Goal: Task Accomplishment & Management: Manage account settings

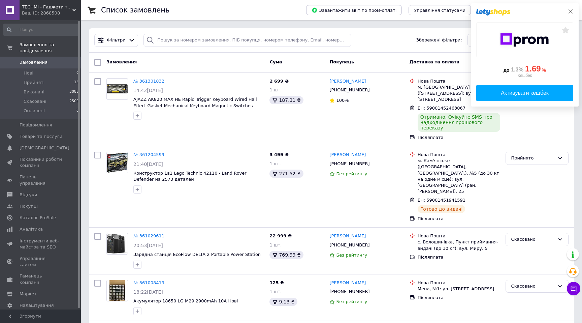
click at [570, 10] on icon at bounding box center [570, 11] width 5 height 5
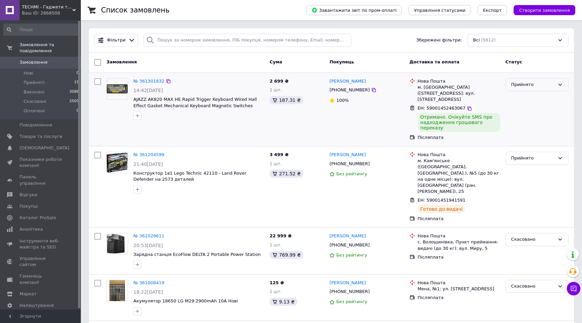
click at [520, 89] on div "Прийнято" at bounding box center [536, 84] width 63 height 13
click at [519, 100] on li "Виконано" at bounding box center [537, 98] width 62 height 12
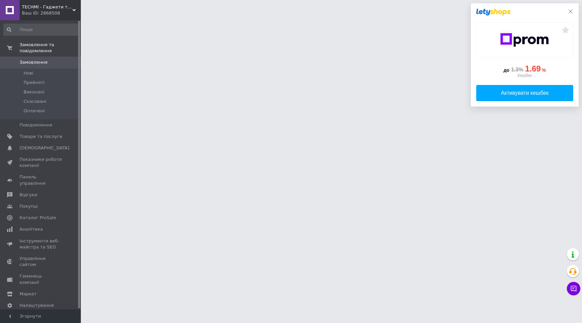
click at [570, 9] on icon at bounding box center [570, 11] width 5 height 5
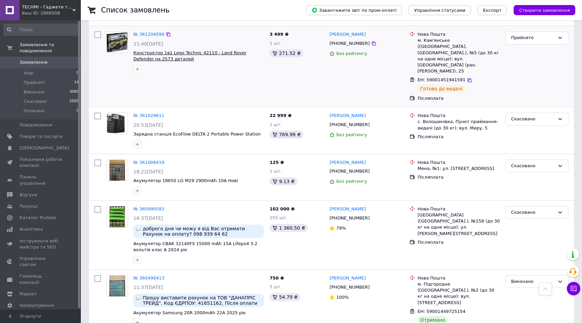
scroll to position [59, 0]
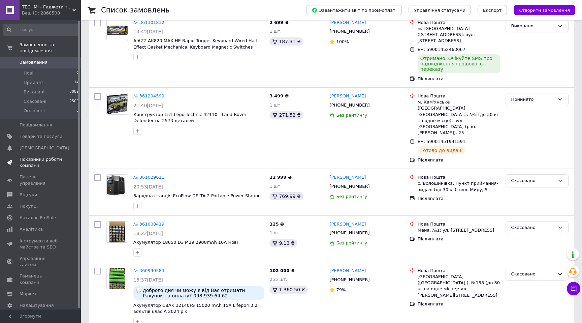
click at [37, 157] on span "Показники роботи компанії" at bounding box center [41, 162] width 43 height 12
